Goal: Task Accomplishment & Management: Use online tool/utility

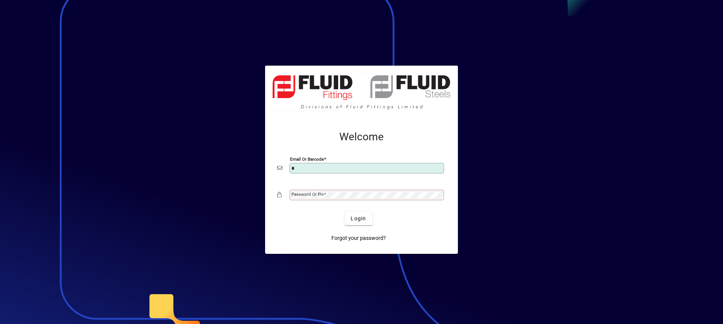
type input "**********"
click at [304, 190] on div "Password or Pin" at bounding box center [367, 195] width 154 height 11
click at [345, 211] on button "Login" at bounding box center [359, 218] width 28 height 14
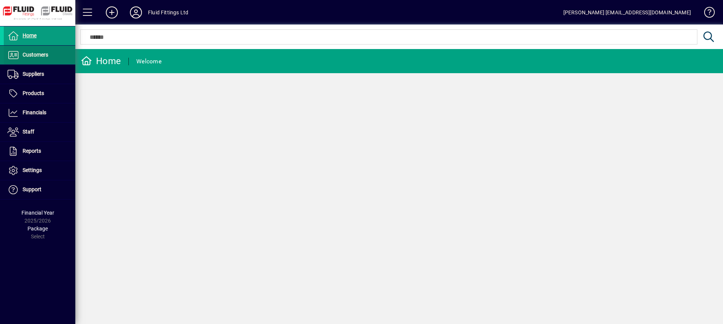
click at [39, 54] on span "Customers" at bounding box center [36, 55] width 26 height 6
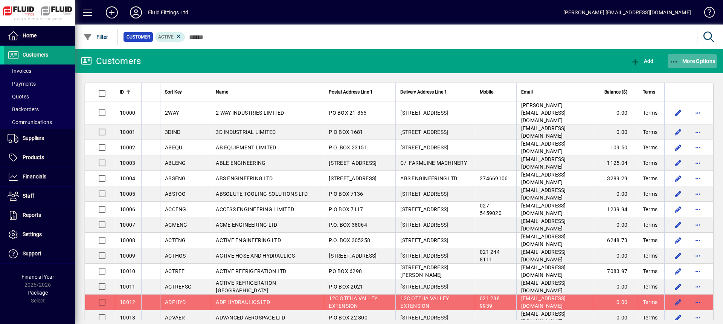
click at [690, 61] on span "More Options" at bounding box center [693, 61] width 46 height 6
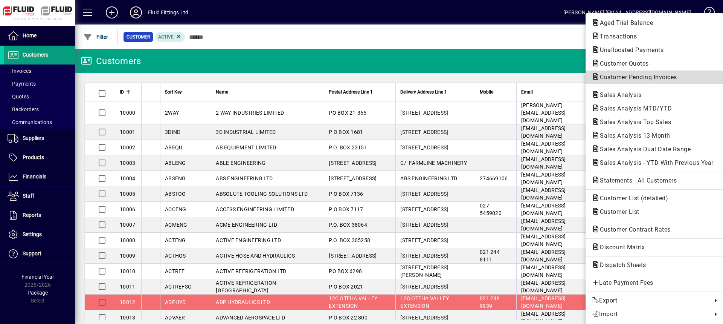
click at [633, 80] on span "Customer Pending Invoices" at bounding box center [636, 76] width 89 height 7
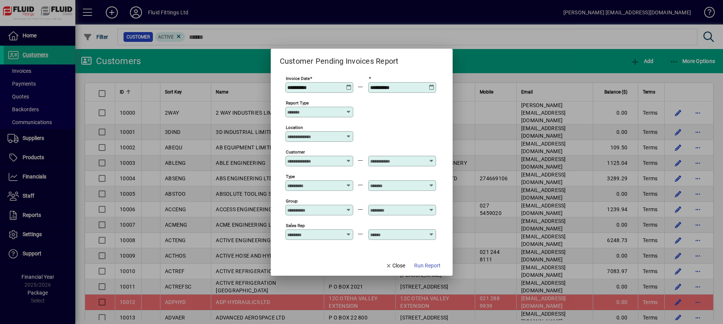
click at [435, 266] on span "Run Report" at bounding box center [427, 265] width 26 height 8
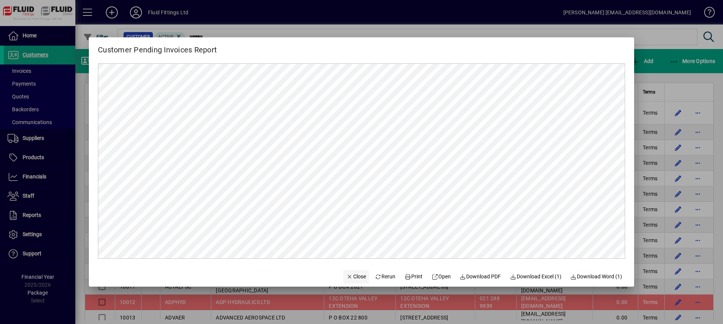
click at [353, 277] on span "Close" at bounding box center [357, 276] width 20 height 8
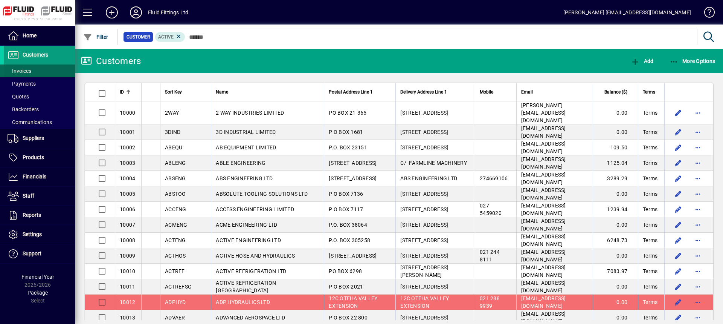
click at [44, 70] on span at bounding box center [40, 71] width 72 height 18
